Goal: Information Seeking & Learning: Learn about a topic

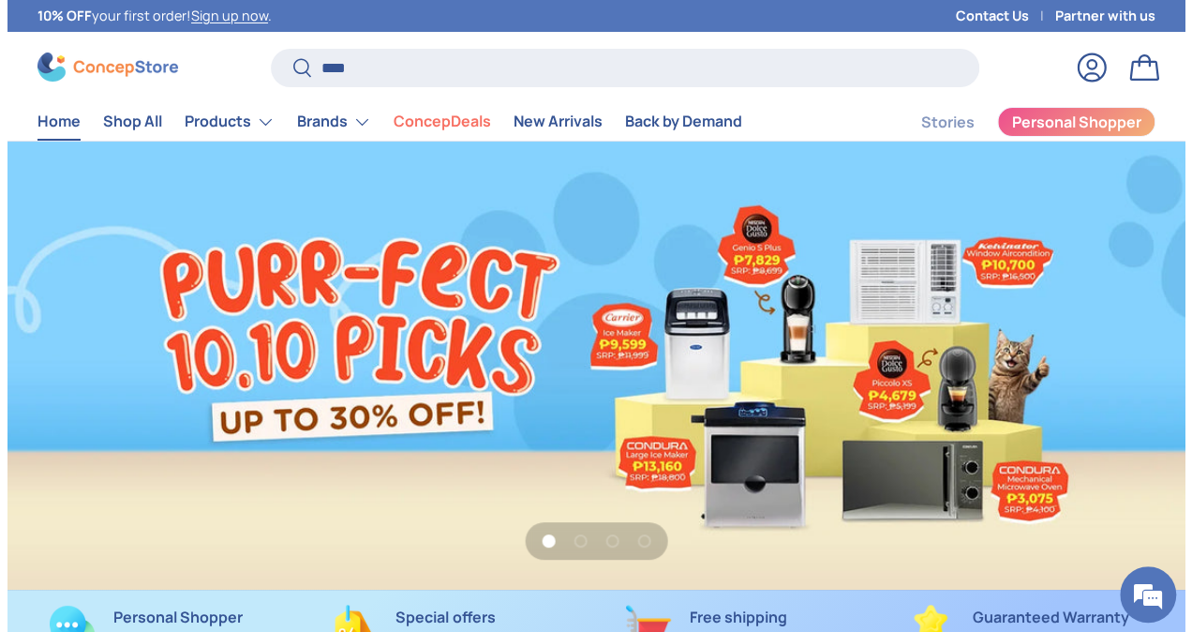
scroll to position [4767, 7474]
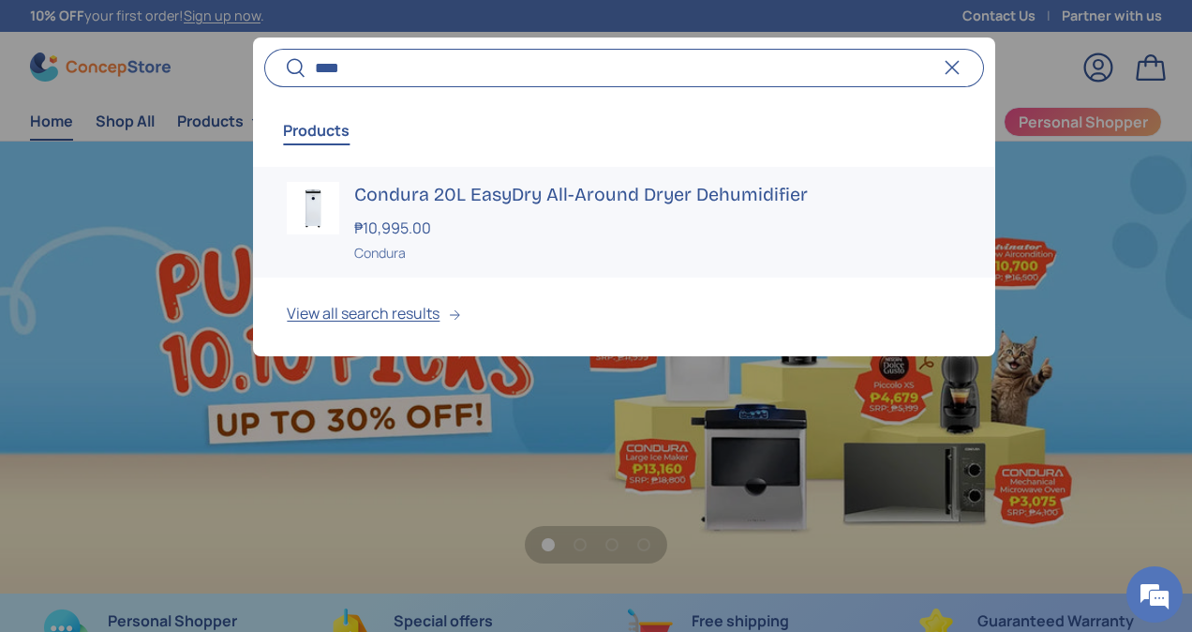
type input "****"
click at [553, 185] on h3 "Condura 20L EasyDry All-Around Dryer Dehumidifier" at bounding box center [657, 195] width 606 height 26
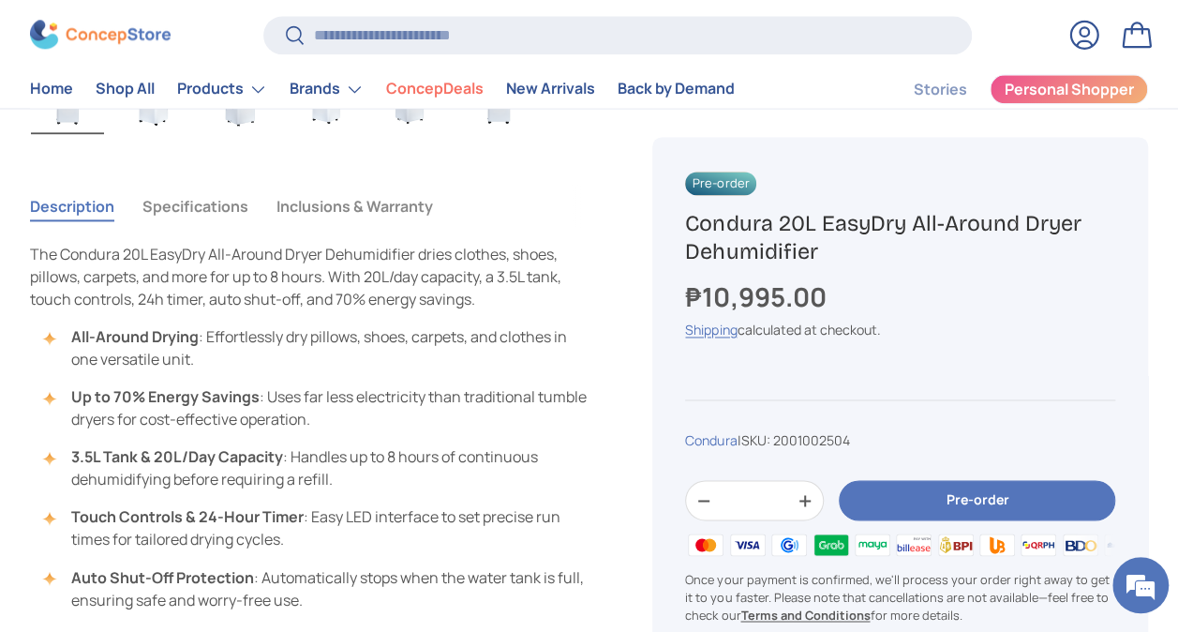
scroll to position [1124, 0]
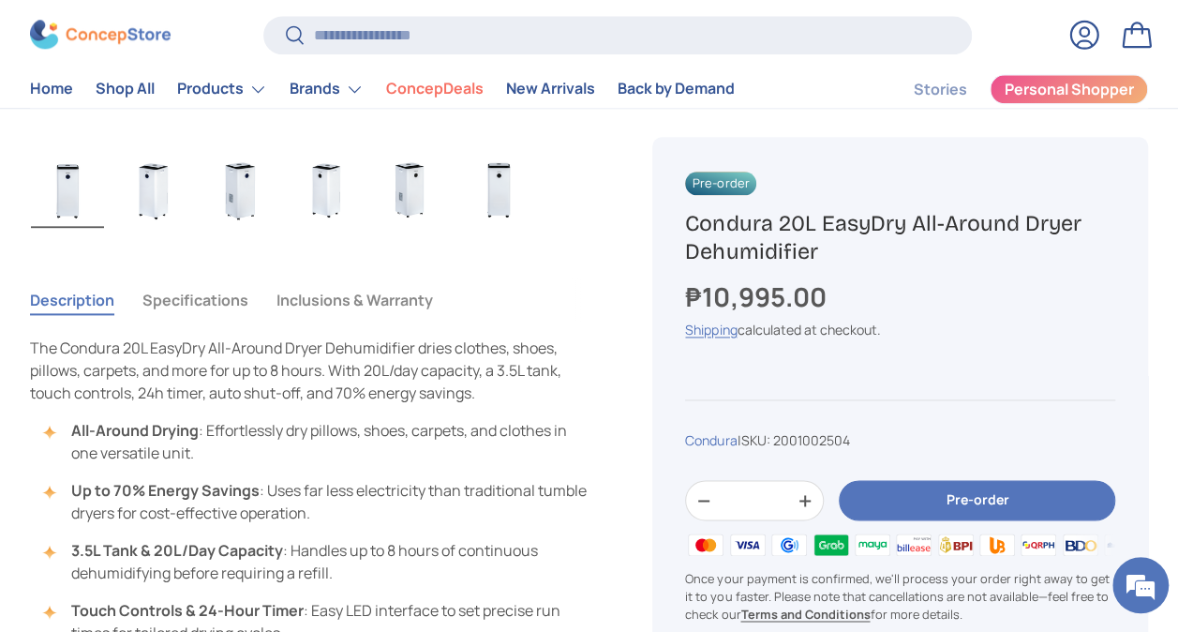
click at [234, 293] on button "Specifications" at bounding box center [195, 299] width 106 height 43
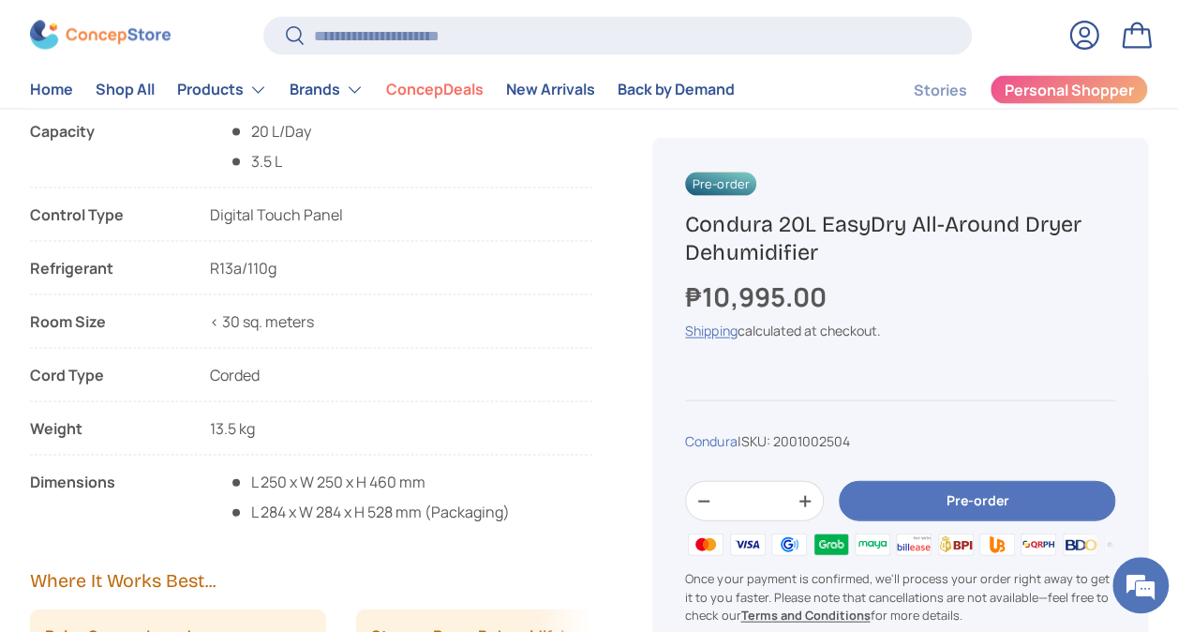
scroll to position [1687, 0]
